Goal: Find specific page/section: Find specific page/section

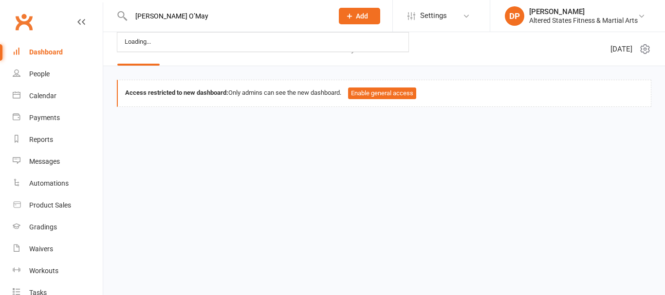
type input "[PERSON_NAME] O’May"
click at [45, 53] on div "Dashboard" at bounding box center [46, 52] width 34 height 8
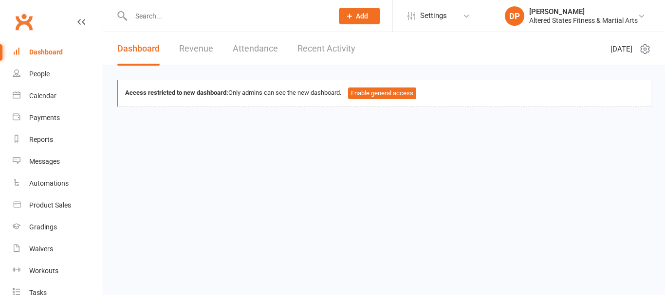
click at [40, 51] on div "Dashboard" at bounding box center [46, 52] width 34 height 8
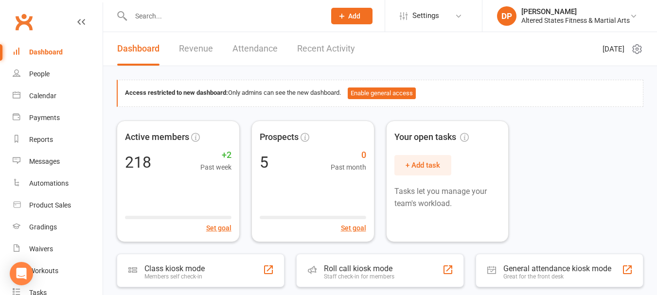
click at [44, 51] on div "Dashboard" at bounding box center [46, 52] width 34 height 8
